Goal: Transaction & Acquisition: Purchase product/service

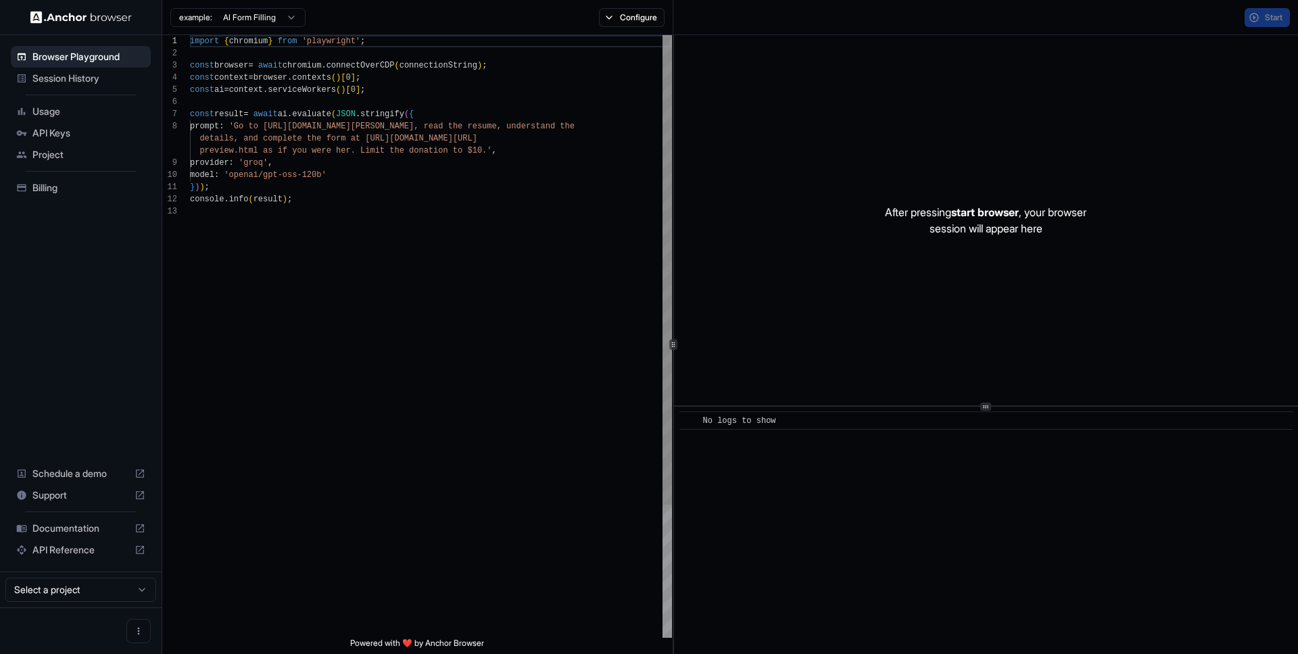
scroll to position [97, 0]
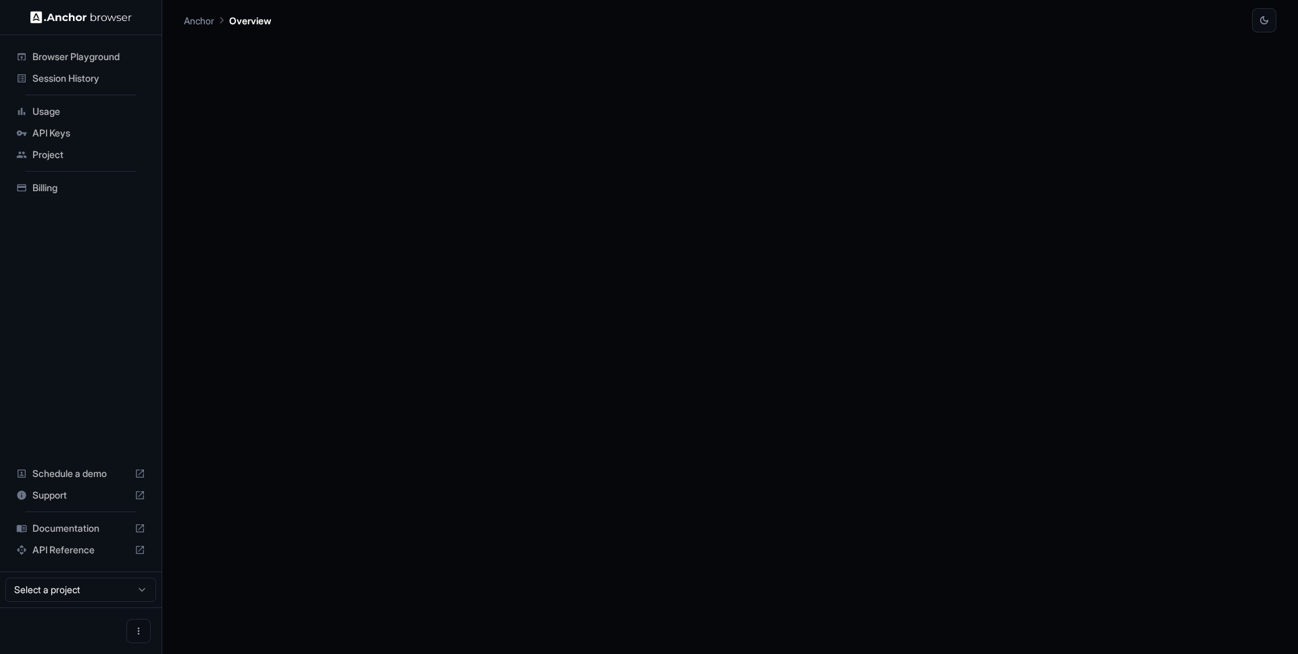
click at [87, 133] on span "API Keys" at bounding box center [88, 133] width 113 height 14
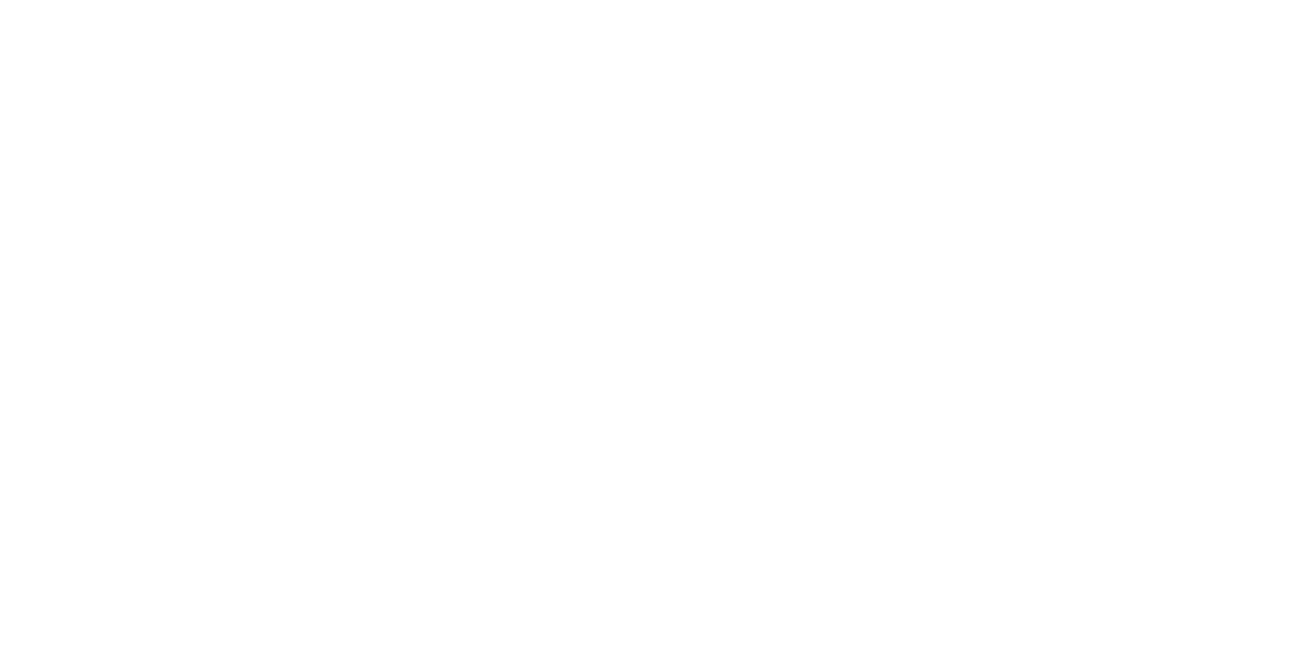
click at [70, 198] on body at bounding box center [649, 327] width 1298 height 654
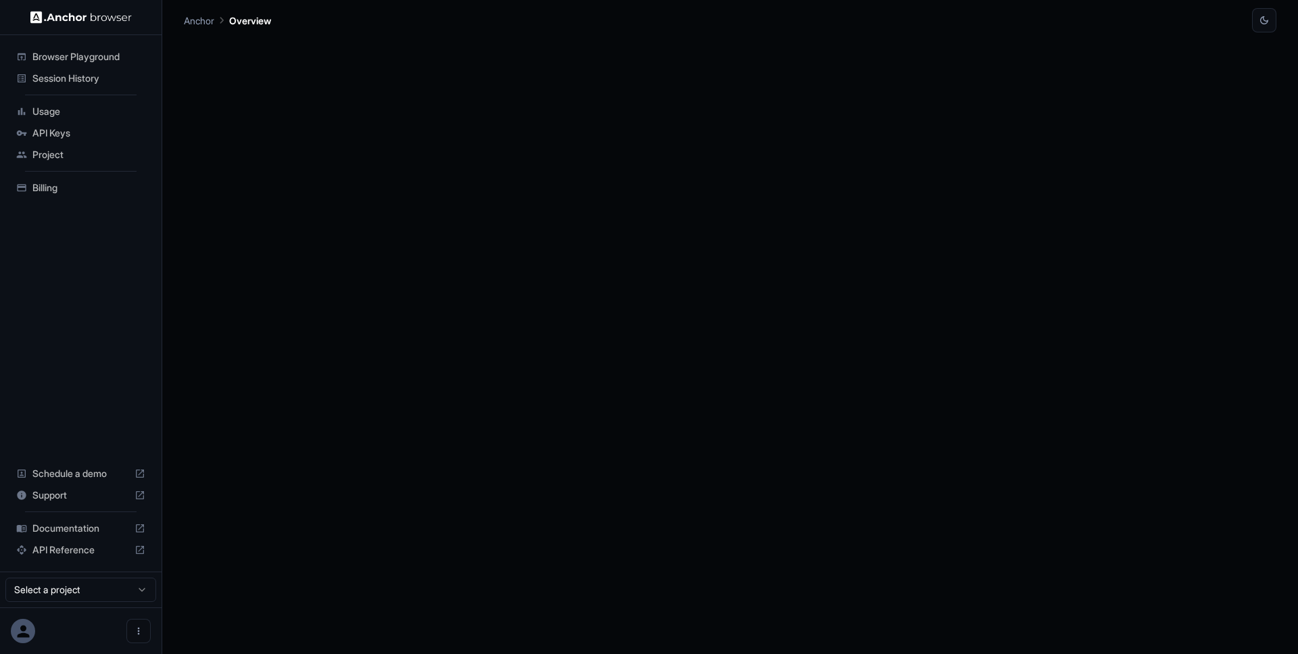
click at [58, 186] on span "Billing" at bounding box center [88, 188] width 113 height 14
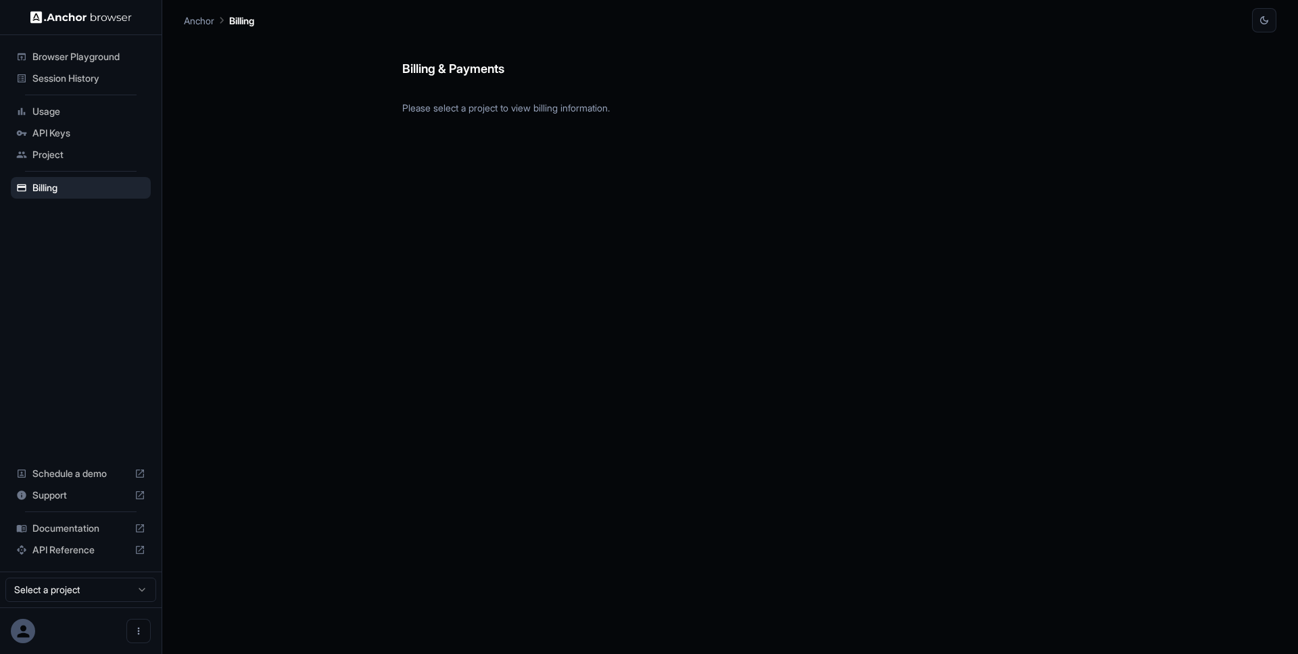
click at [493, 180] on div "Billing & Payments Please select a project to view billing information." at bounding box center [730, 343] width 656 height 622
click at [483, 113] on p "Please select a project to view billing information." at bounding box center [730, 102] width 656 height 25
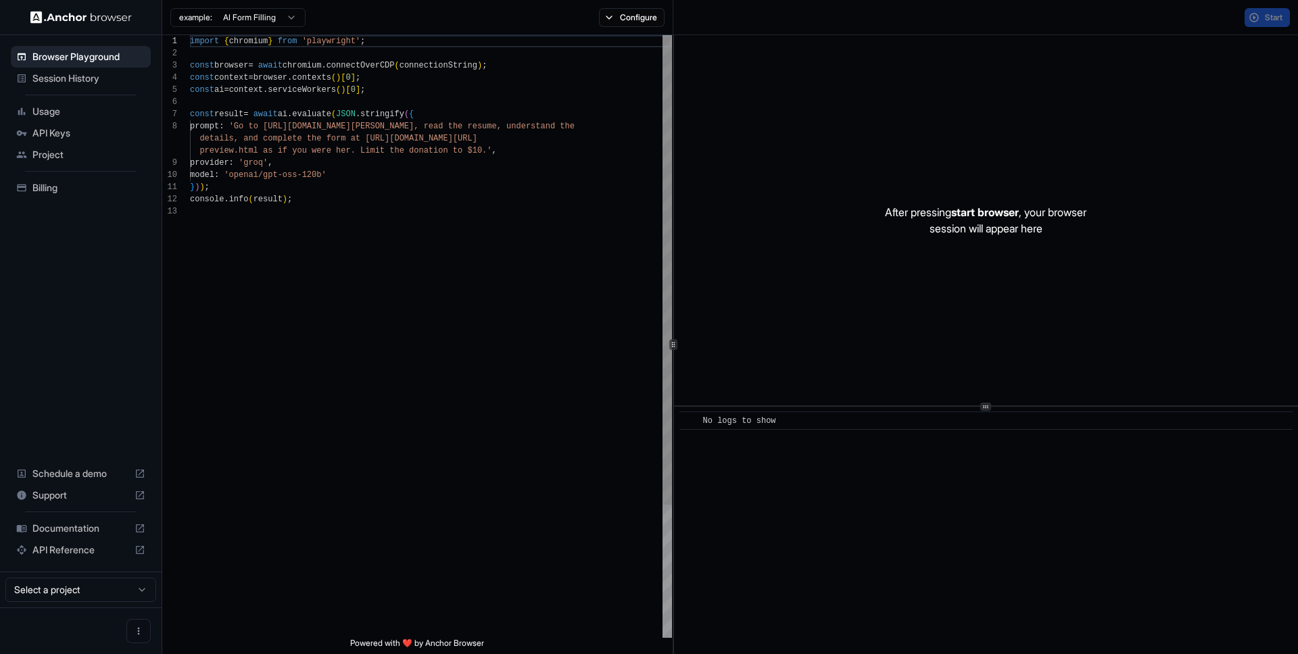
scroll to position [97, 0]
click at [91, 199] on ul "Browser Playground Session History Usage API Keys Project Billing" at bounding box center [80, 123] width 151 height 164
click at [78, 186] on span "Billing" at bounding box center [88, 188] width 113 height 14
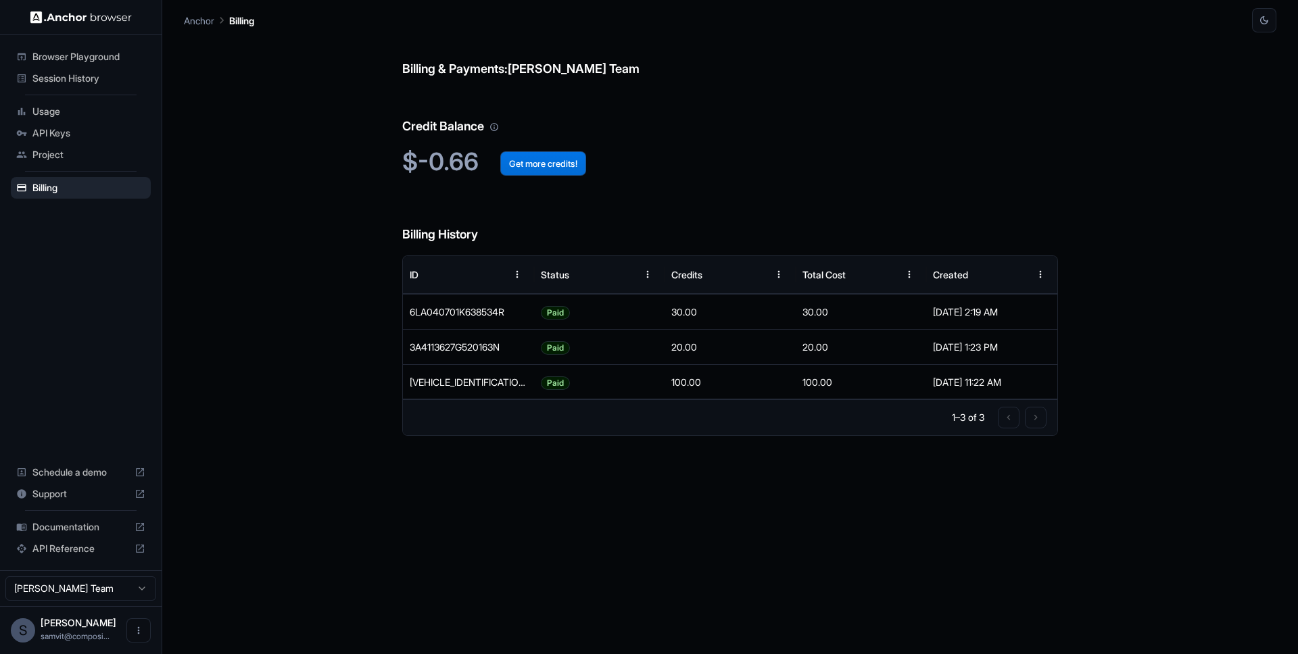
click at [539, 154] on button "Get more credits!" at bounding box center [543, 163] width 86 height 24
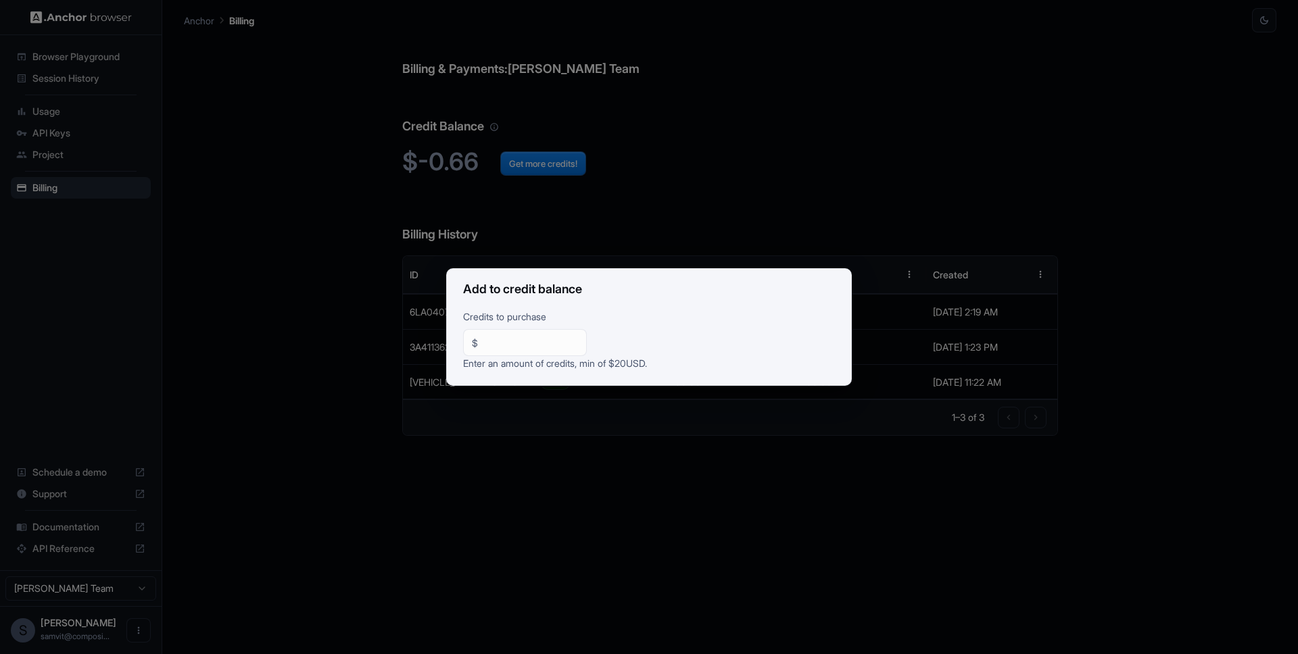
click at [518, 350] on div "$ ** ​" at bounding box center [525, 342] width 124 height 27
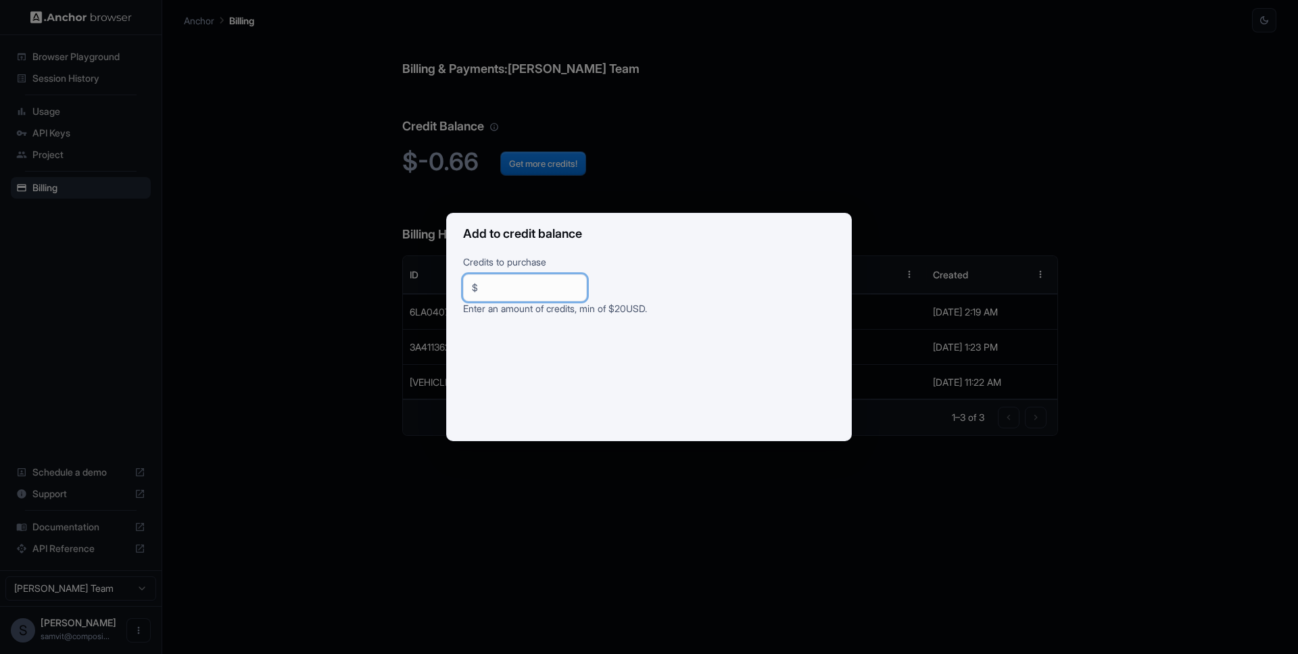
type input "***"
